Goal: Navigation & Orientation: Find specific page/section

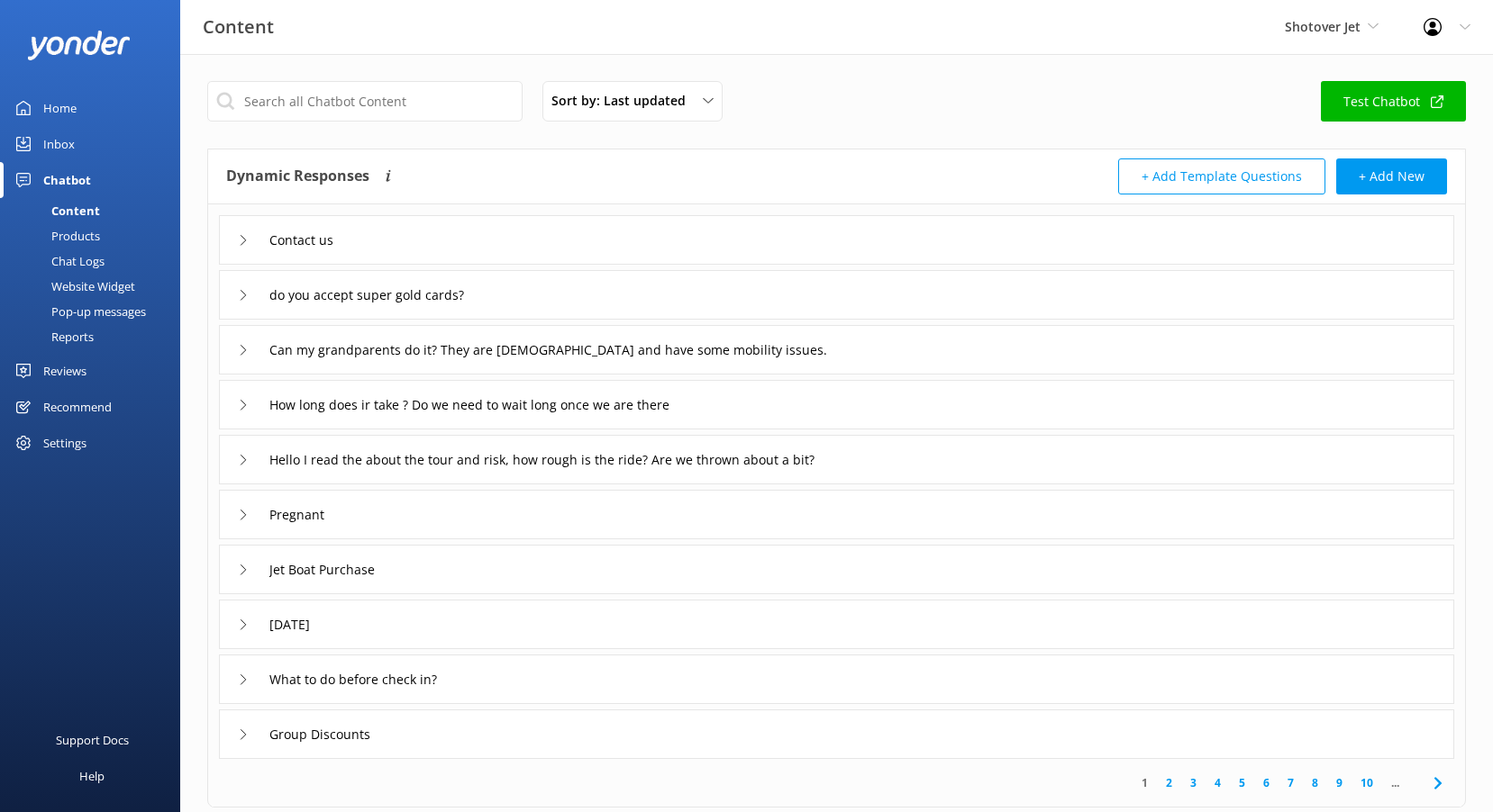
click at [86, 103] on link "Home" at bounding box center [90, 108] width 180 height 36
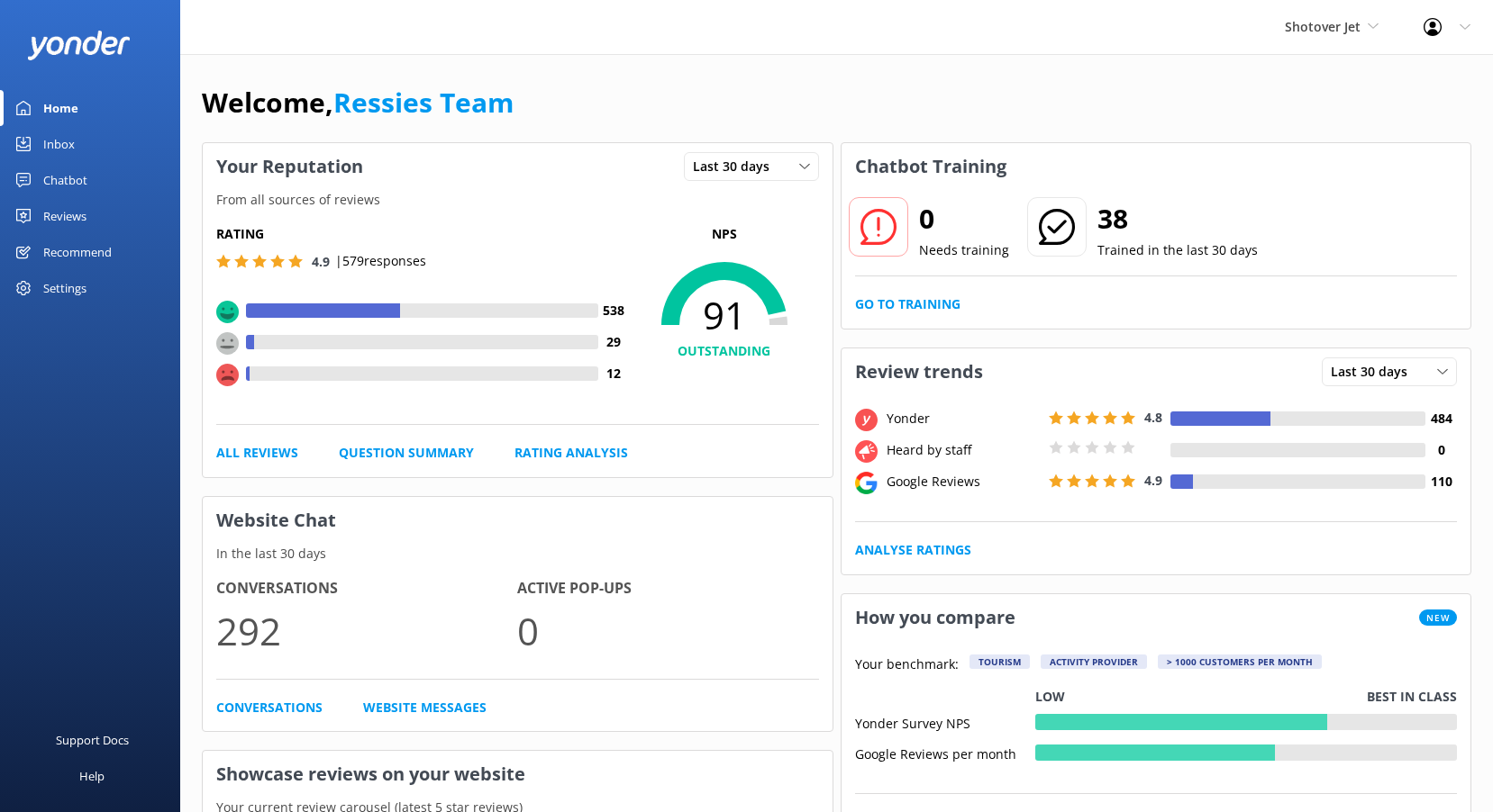
click at [65, 152] on div "Inbox" at bounding box center [59, 144] width 31 height 36
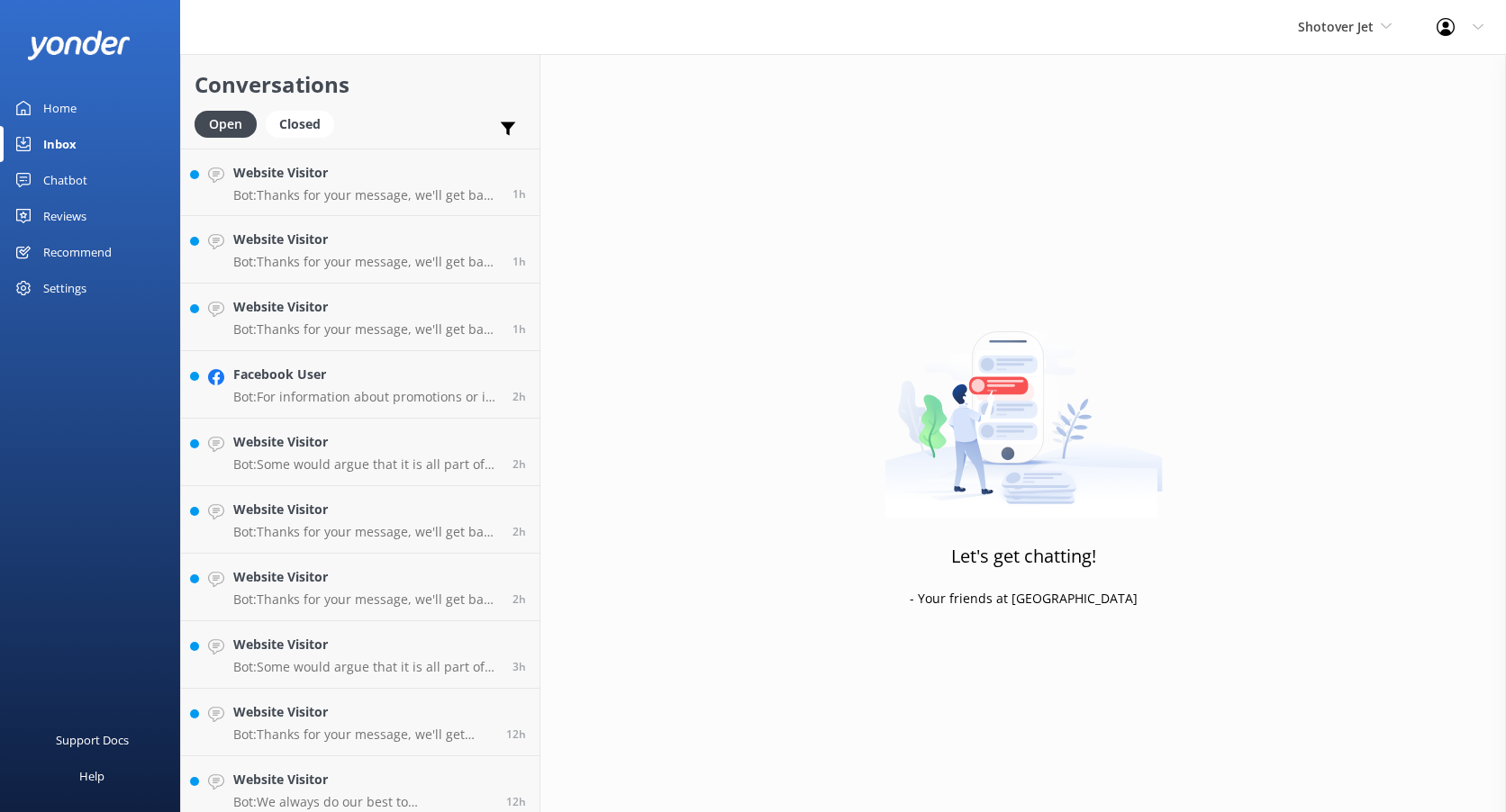
click at [70, 106] on div "Home" at bounding box center [60, 108] width 33 height 36
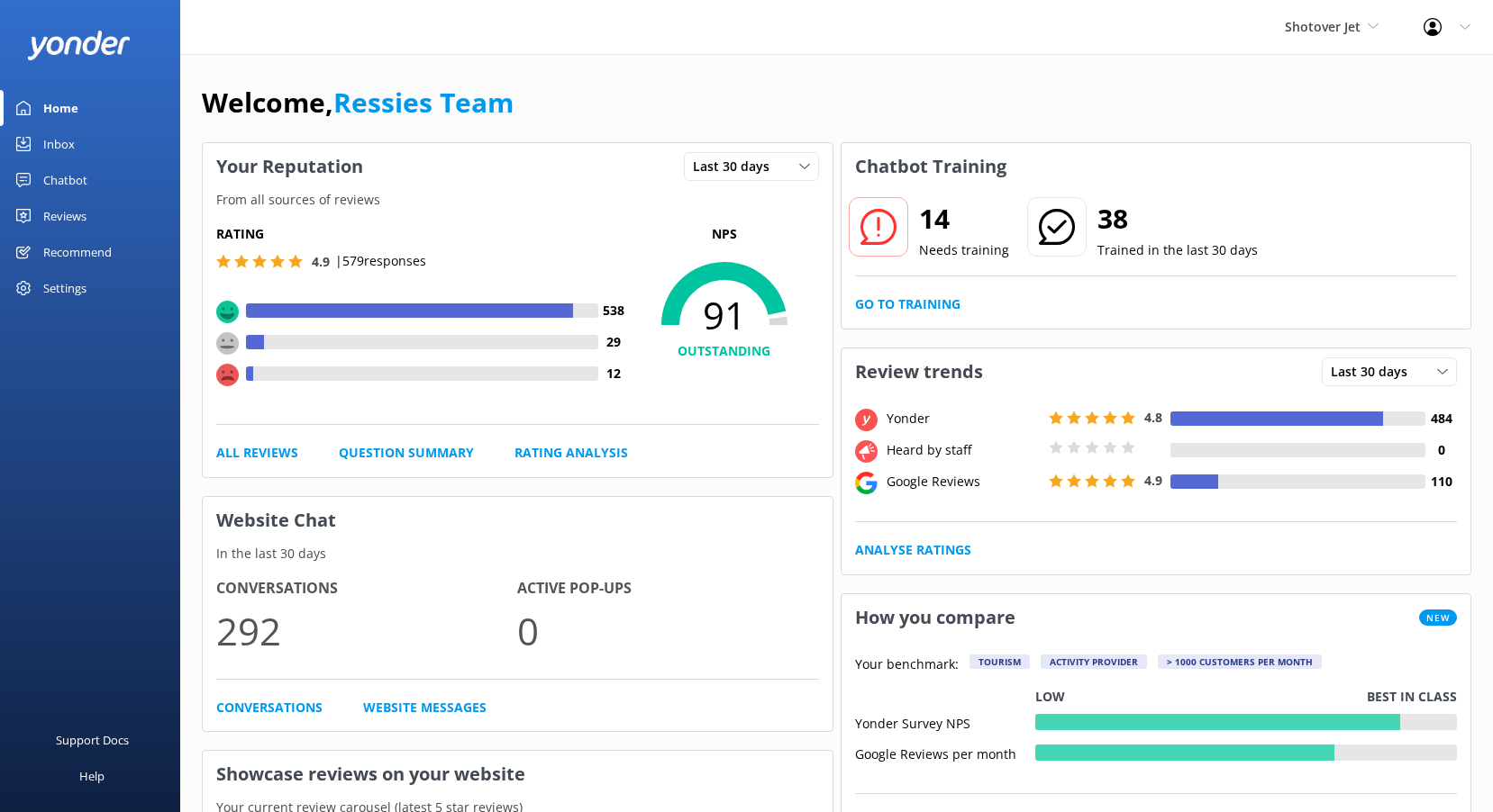
click at [69, 188] on div "Chatbot" at bounding box center [66, 180] width 44 height 36
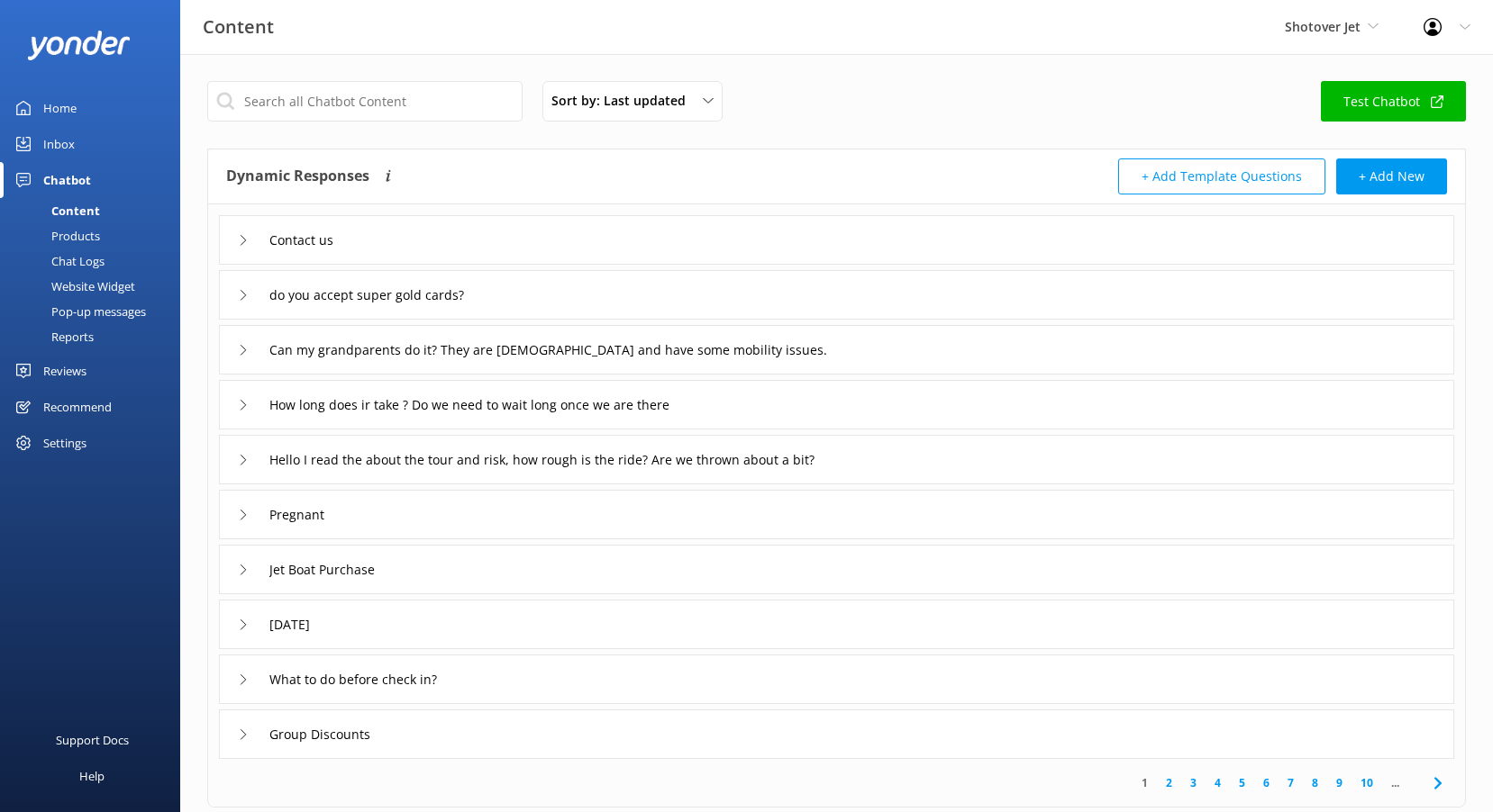
click at [93, 362] on link "Reviews" at bounding box center [90, 370] width 180 height 36
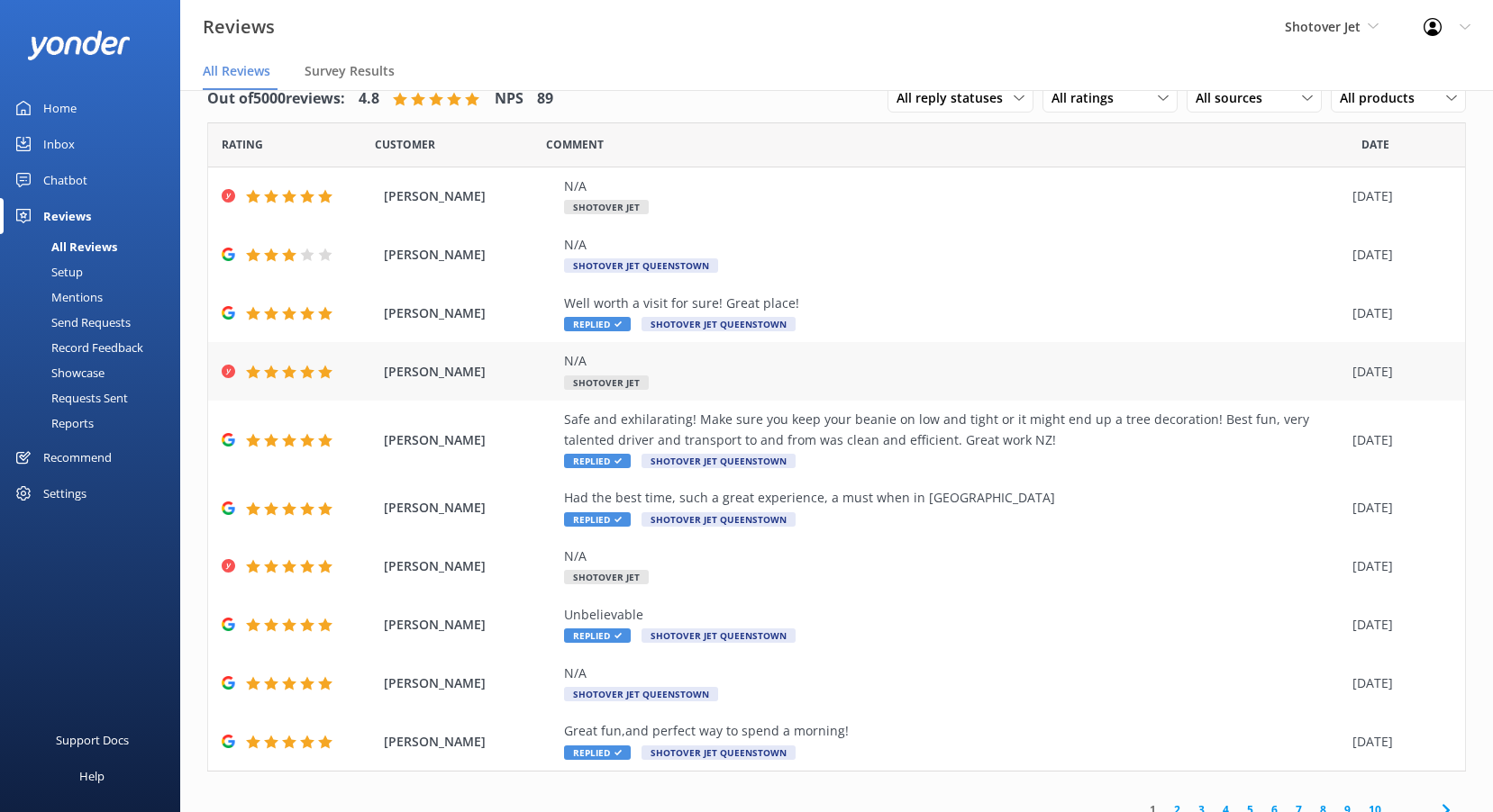
scroll to position [51, 0]
